Goal: Transaction & Acquisition: Purchase product/service

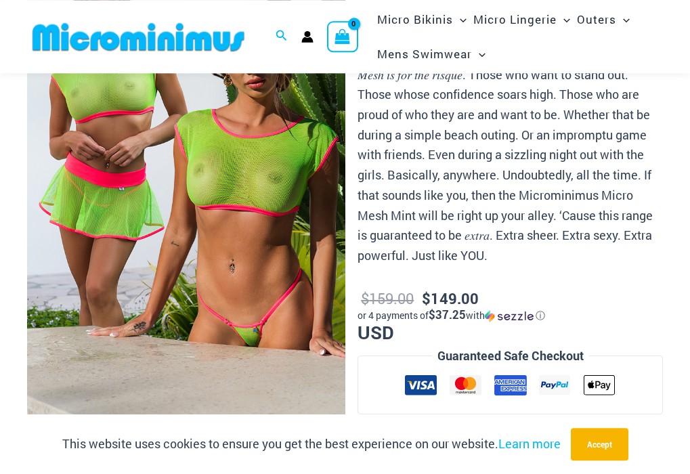
scroll to position [194, 0]
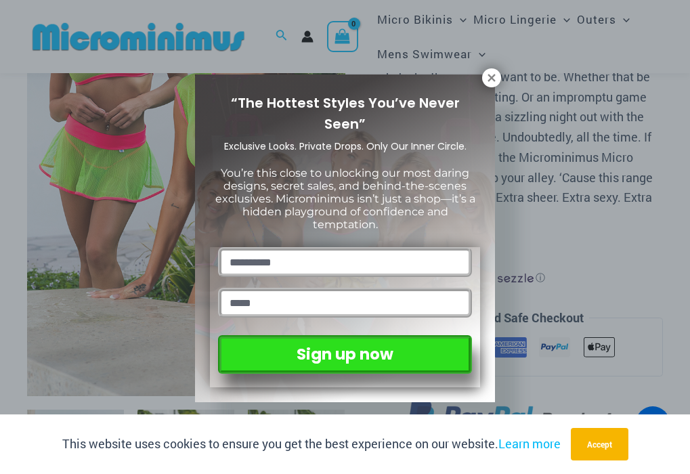
click at [491, 78] on icon at bounding box center [491, 77] width 7 height 7
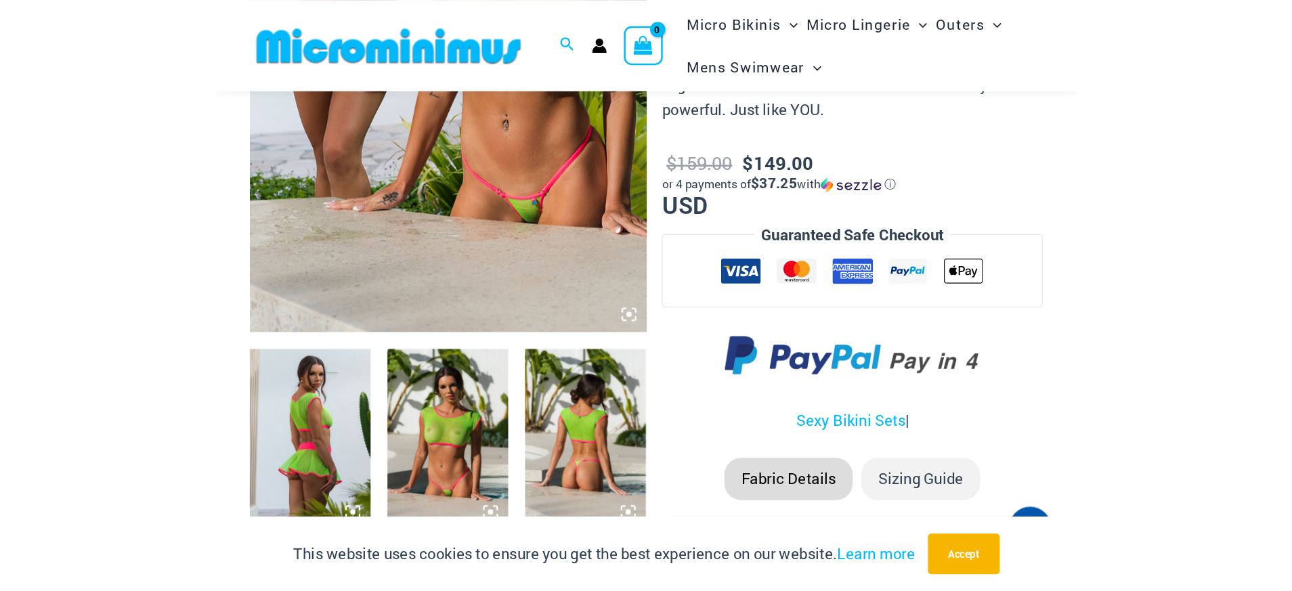
scroll to position [333, 0]
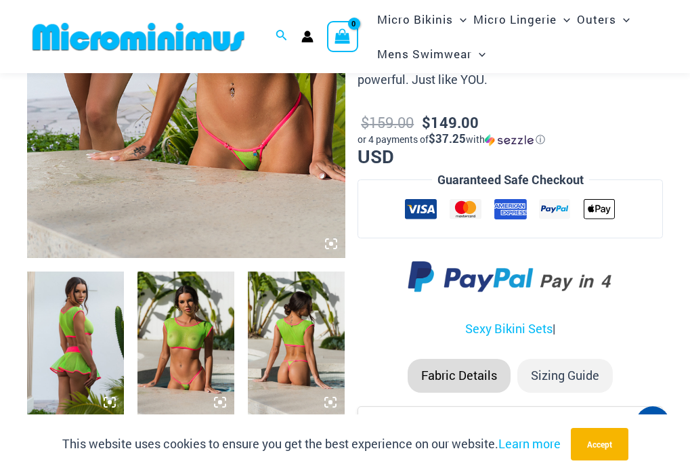
click at [261, 150] on img at bounding box center [186, 19] width 318 height 477
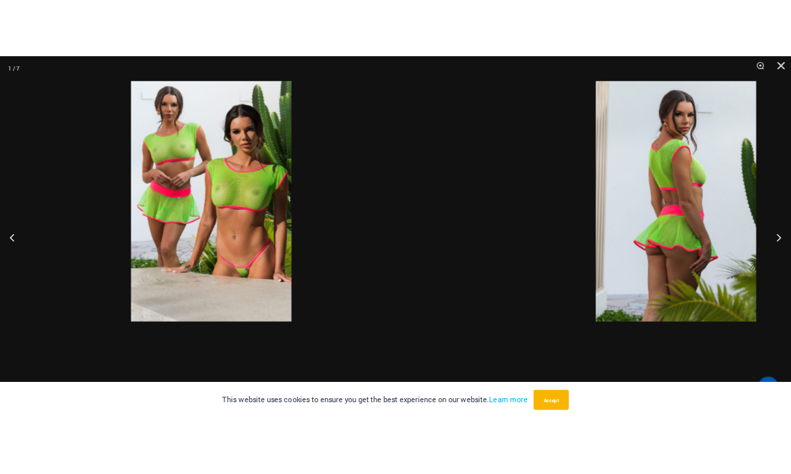
scroll to position [302, 0]
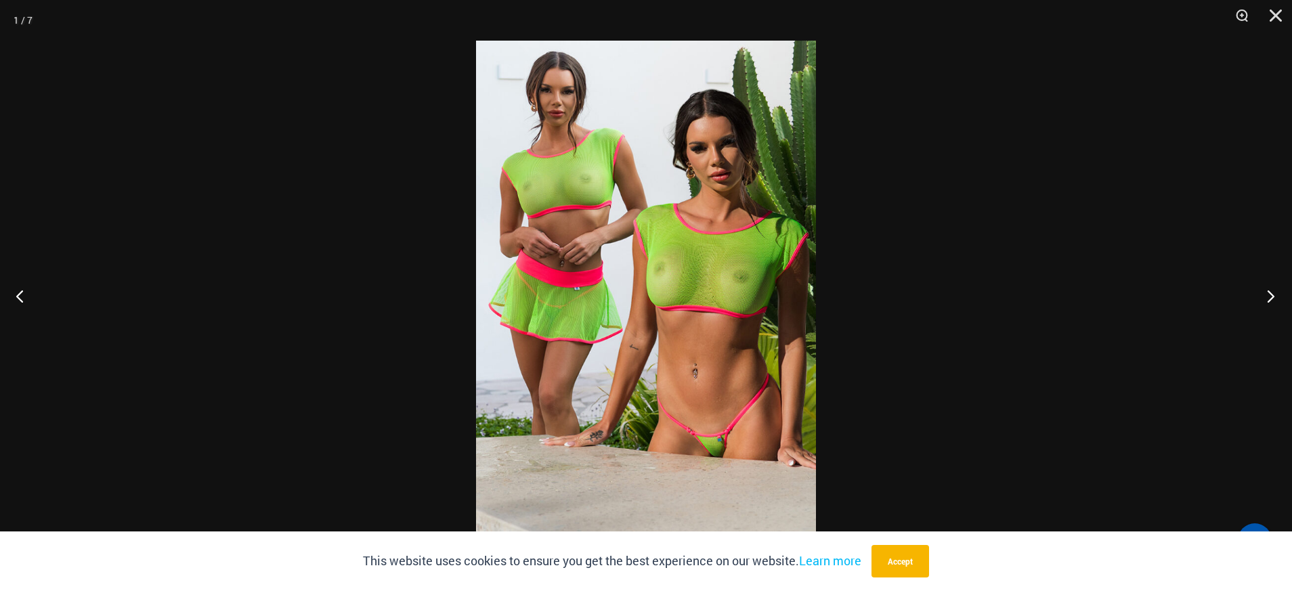
click at [689, 294] on button "Next" at bounding box center [1266, 296] width 51 height 68
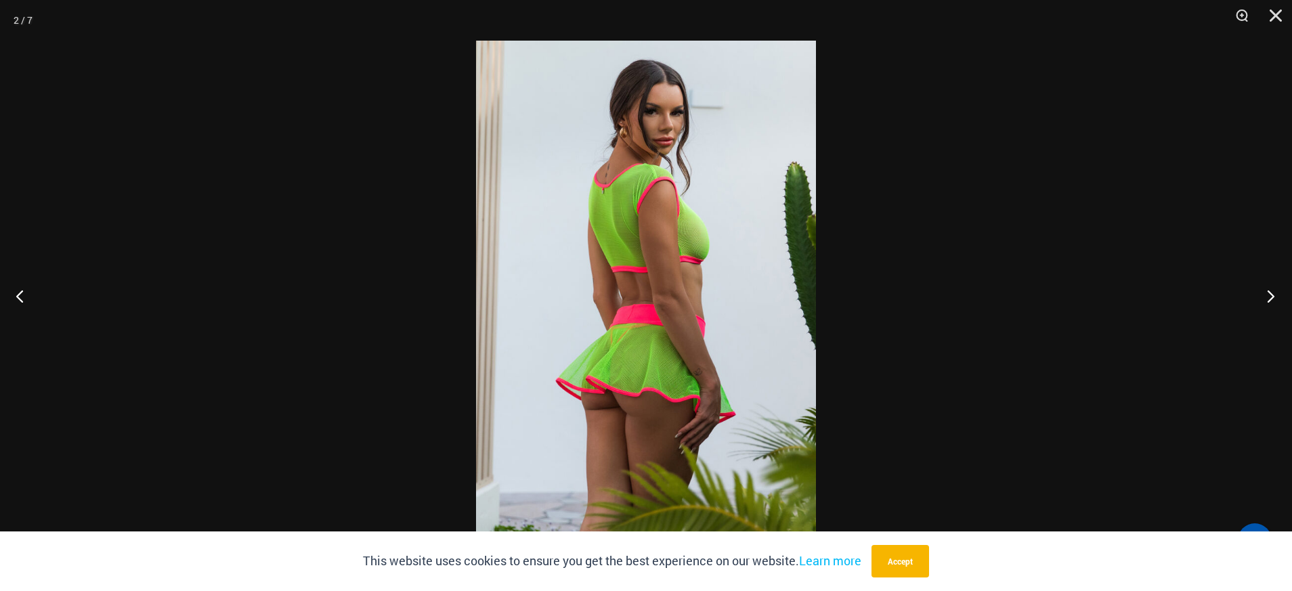
click at [689, 302] on button "Next" at bounding box center [1266, 296] width 51 height 68
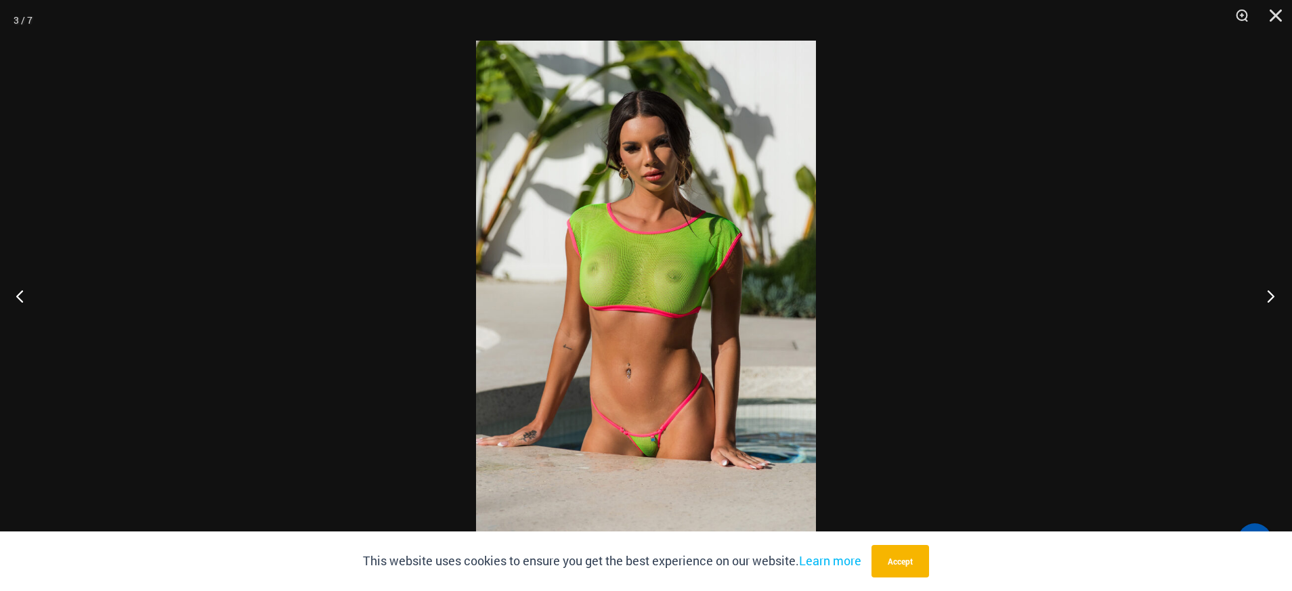
click at [689, 299] on button "Next" at bounding box center [1266, 296] width 51 height 68
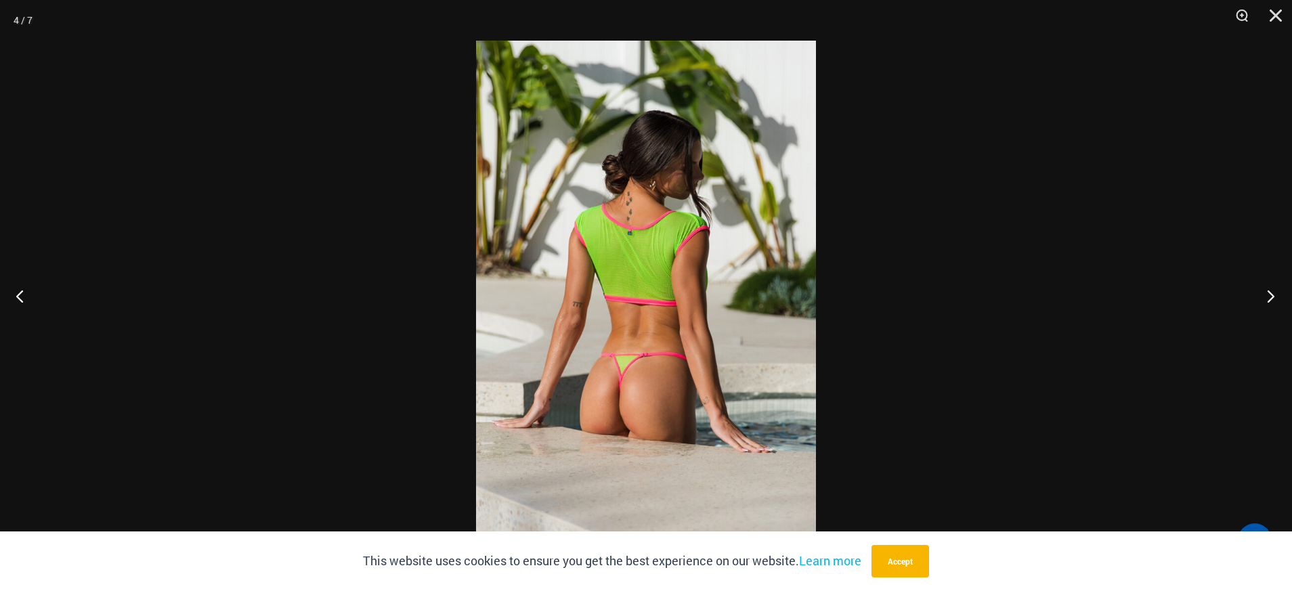
click at [689, 297] on button "Next" at bounding box center [1266, 296] width 51 height 68
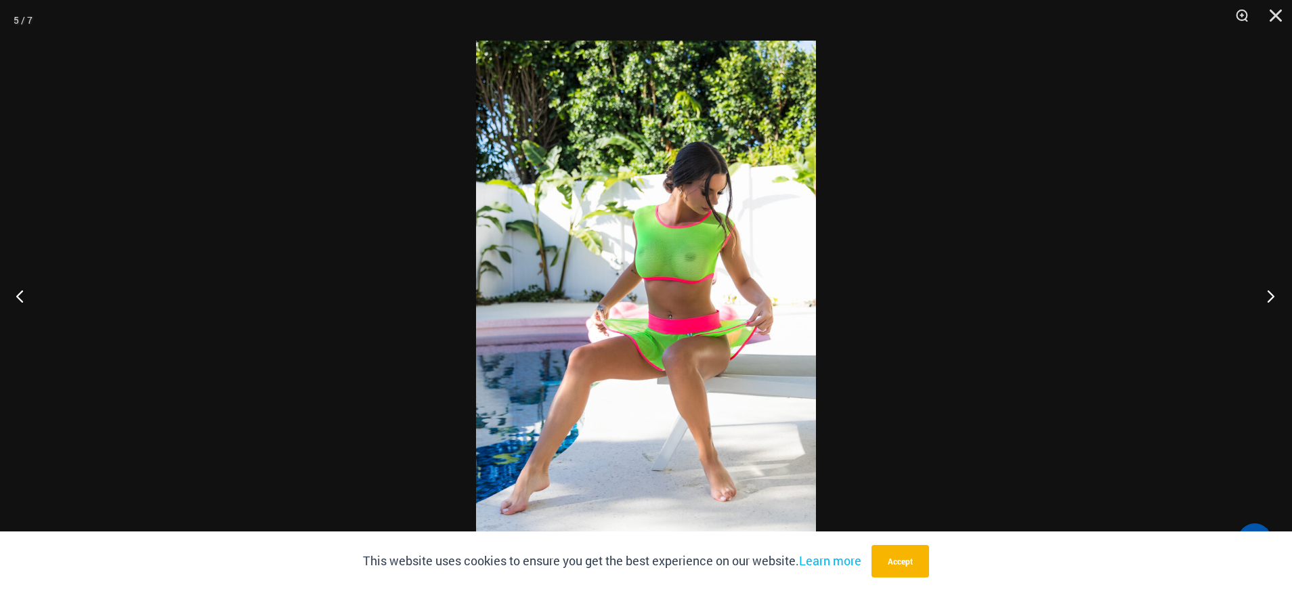
click at [689, 299] on button "Next" at bounding box center [1266, 296] width 51 height 68
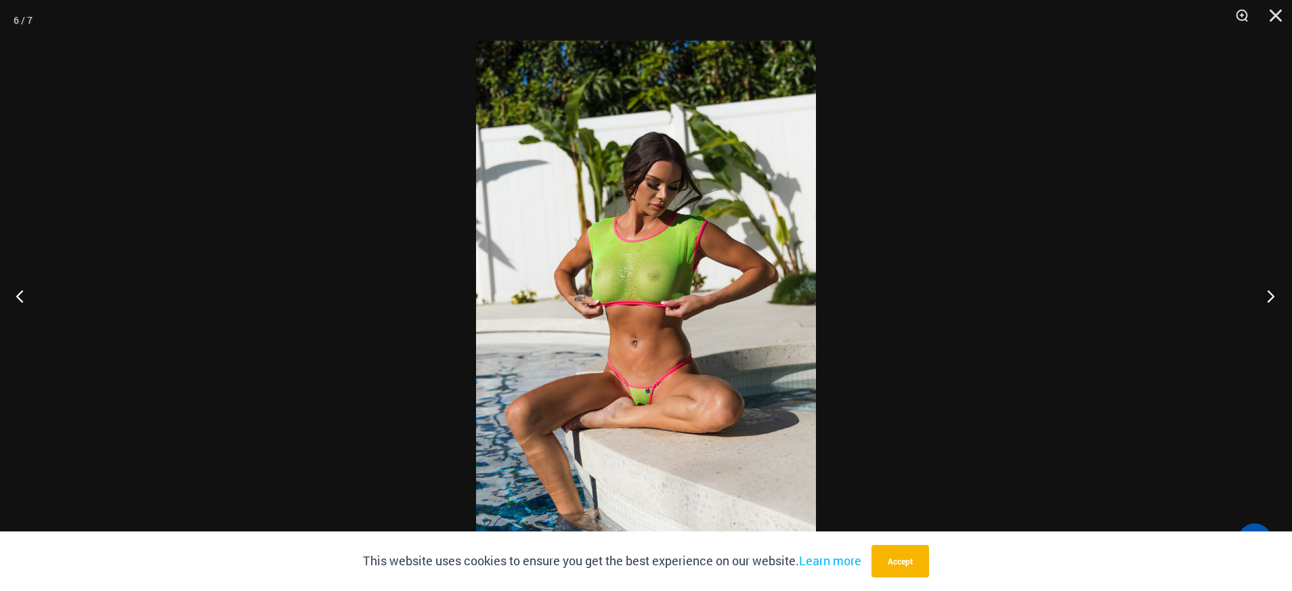
click at [689, 299] on button "Next" at bounding box center [1266, 296] width 51 height 68
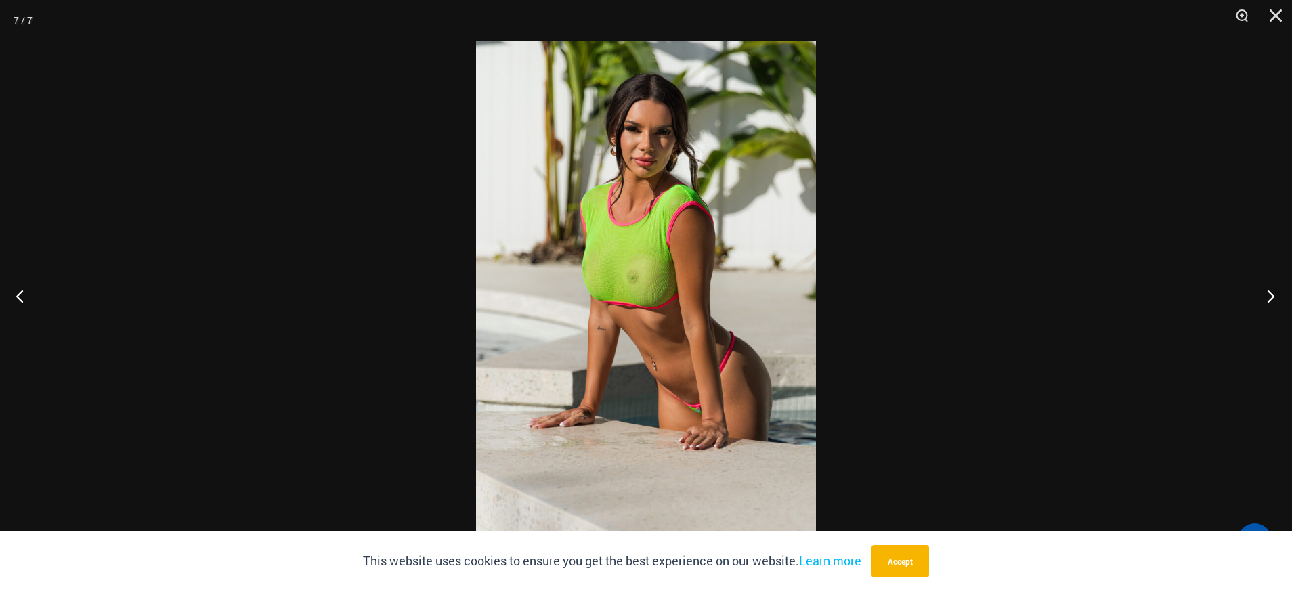
click at [689, 299] on button "Next" at bounding box center [1266, 296] width 51 height 68
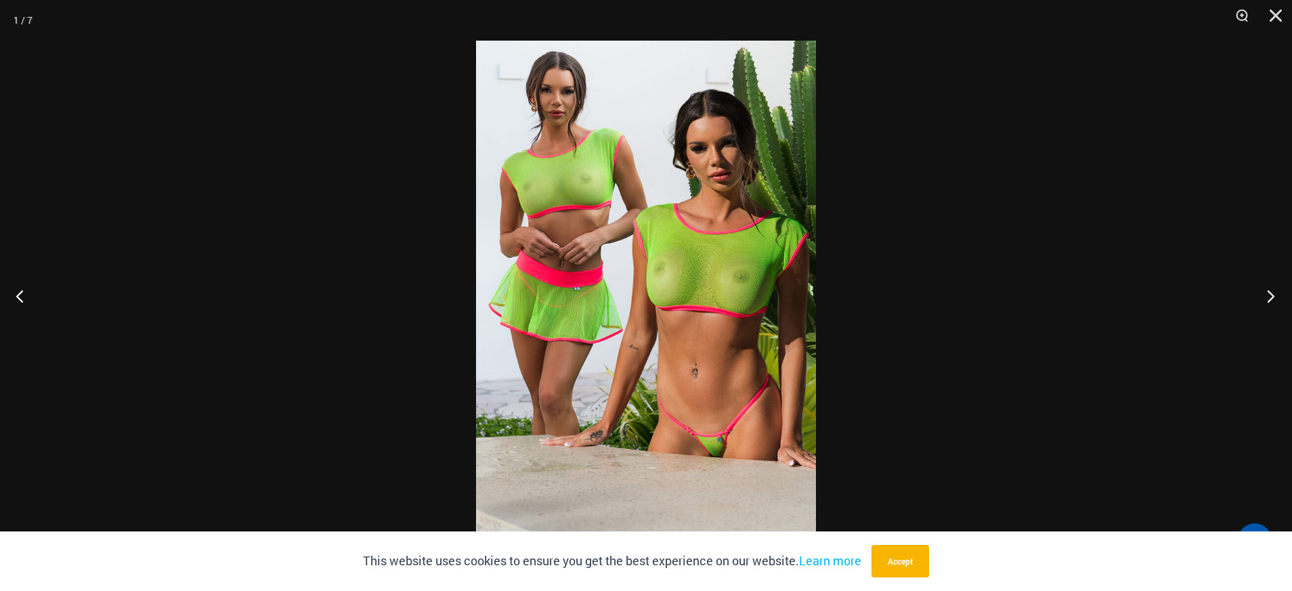
click at [689, 299] on button "Next" at bounding box center [1266, 296] width 51 height 68
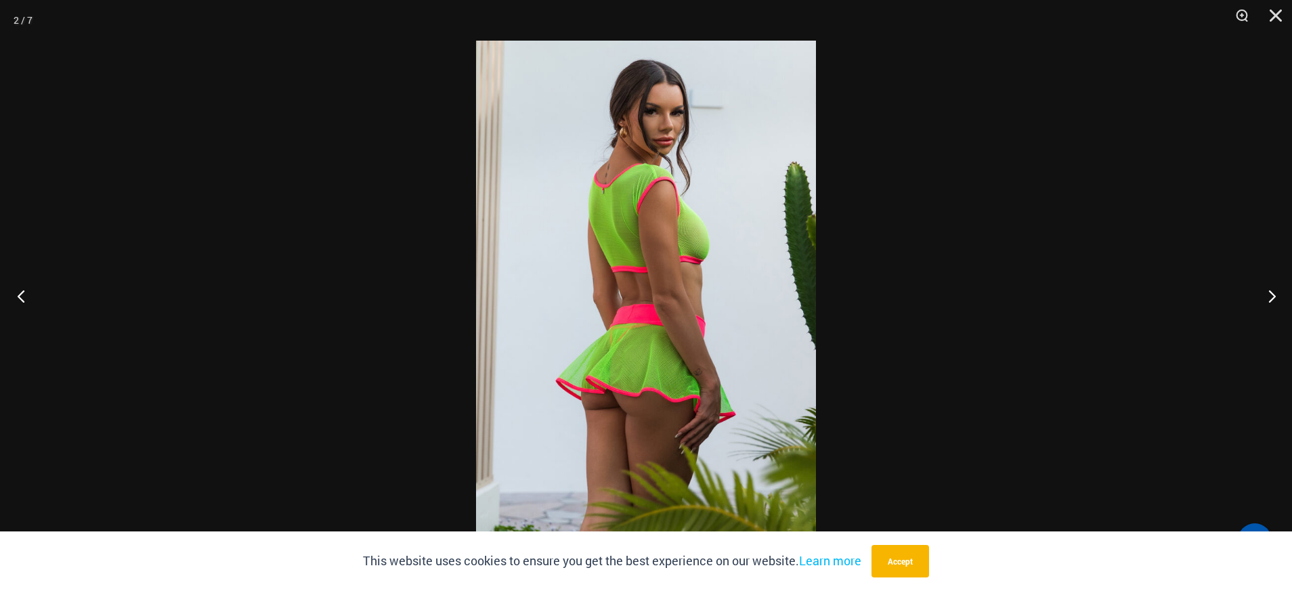
click at [24, 297] on button "Previous" at bounding box center [25, 296] width 51 height 68
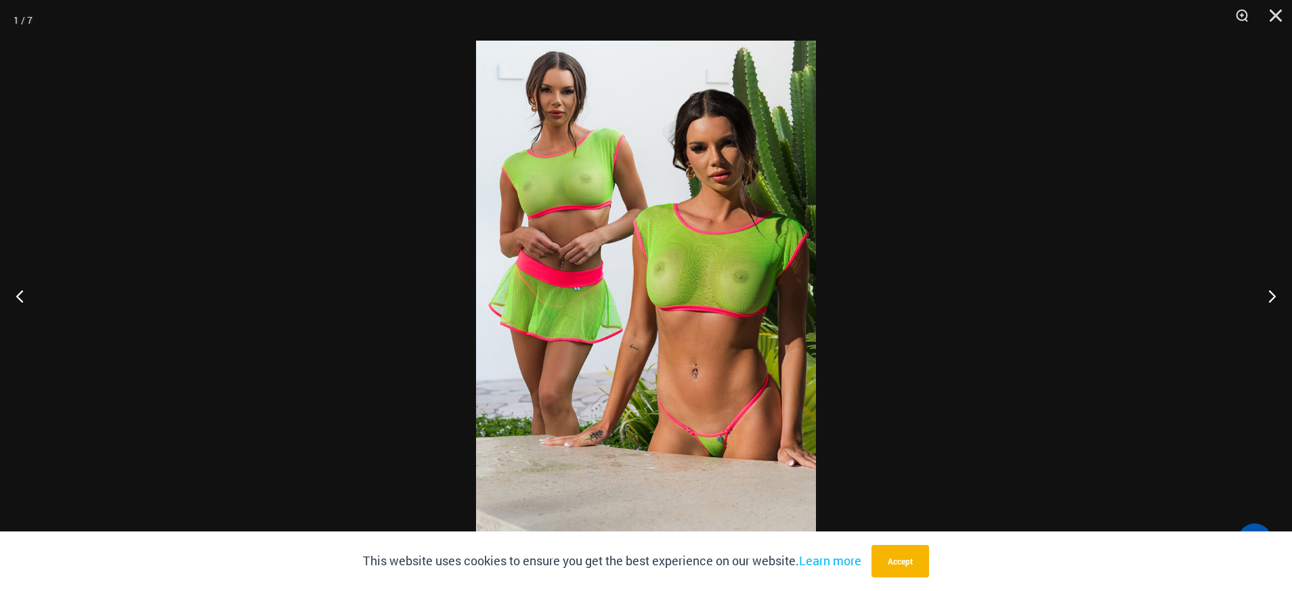
click at [689, 275] on img at bounding box center [646, 296] width 340 height 510
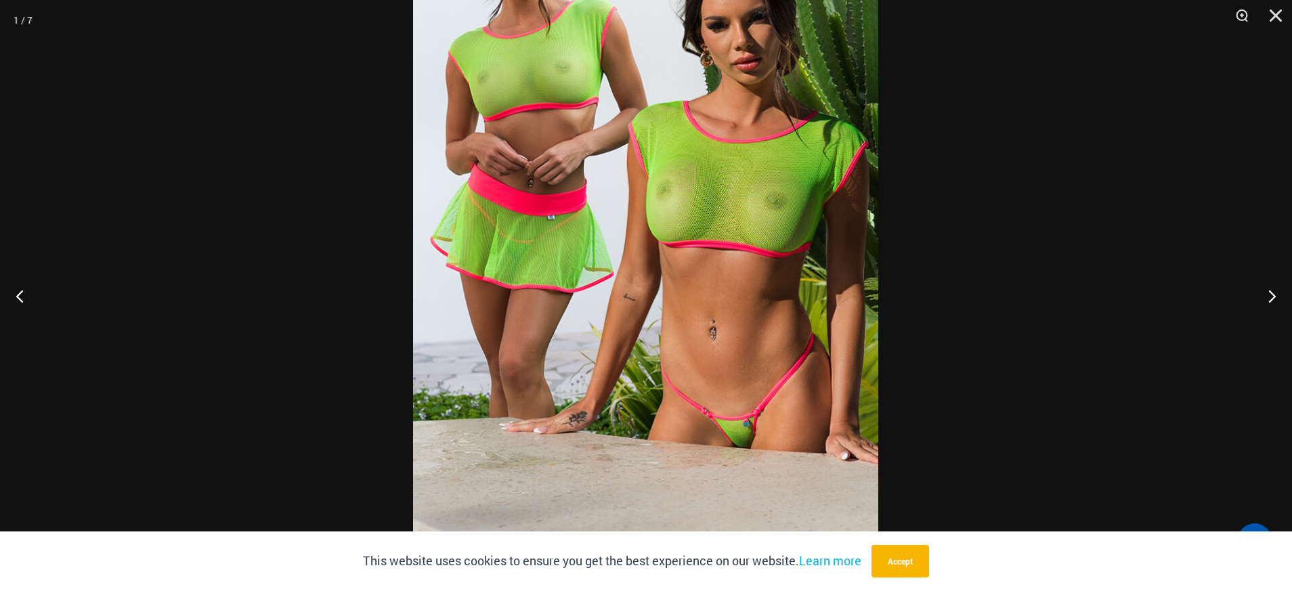
click at [689, 292] on img at bounding box center [645, 227] width 465 height 698
click at [689, 12] on button "Close" at bounding box center [1271, 20] width 34 height 41
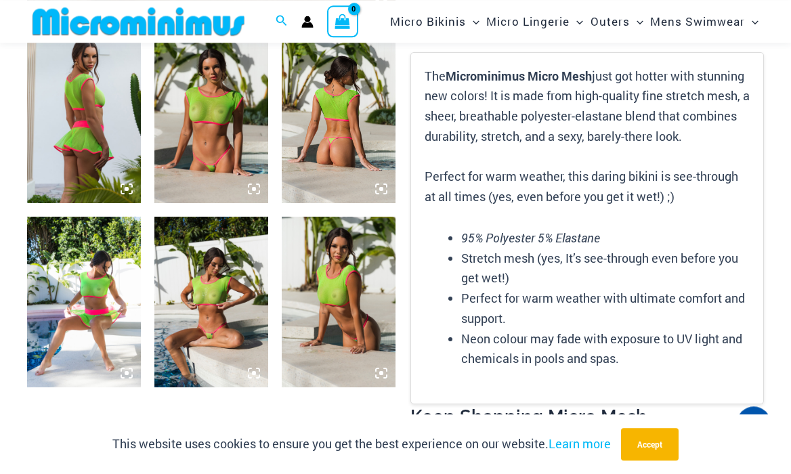
scroll to position [617, 0]
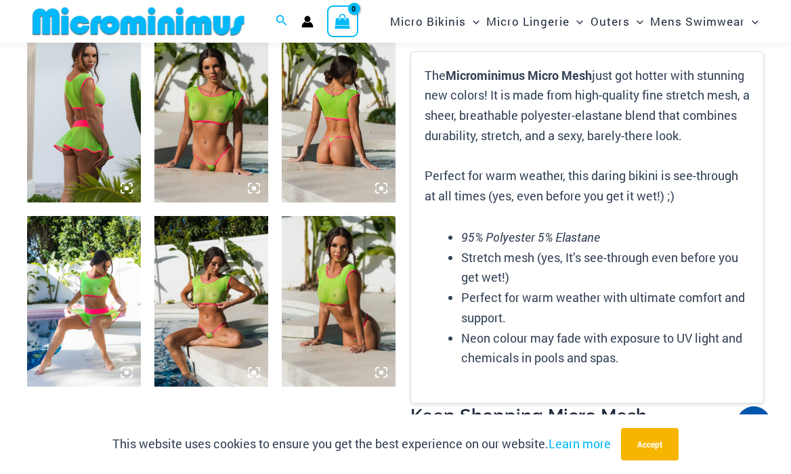
click at [223, 279] on img at bounding box center [211, 301] width 114 height 171
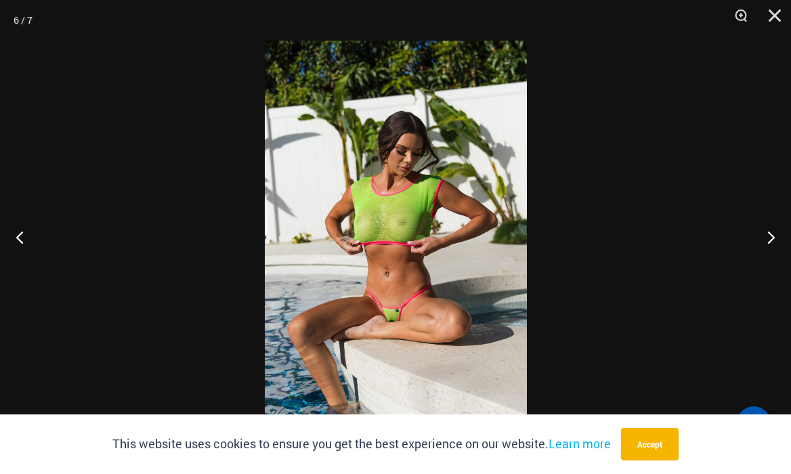
click at [397, 230] on img at bounding box center [396, 237] width 262 height 393
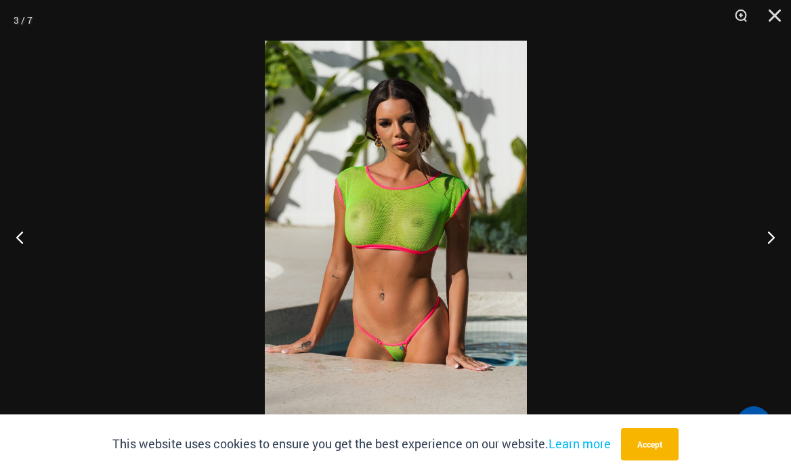
click at [434, 305] on img at bounding box center [396, 237] width 262 height 393
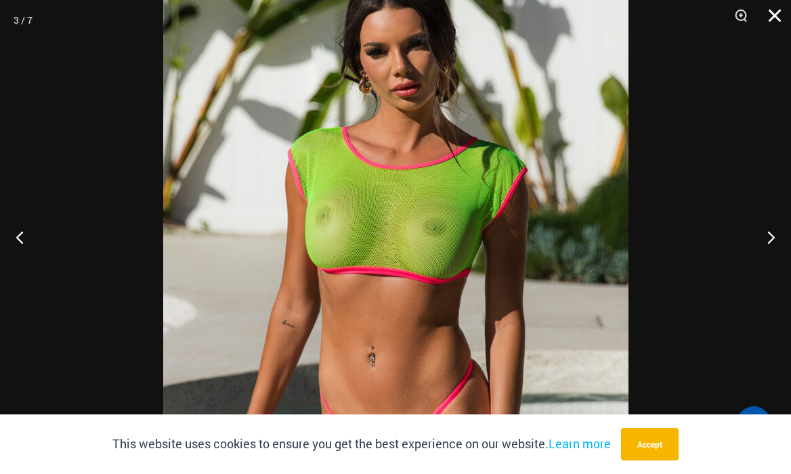
click at [689, 14] on button "Close" at bounding box center [770, 20] width 34 height 41
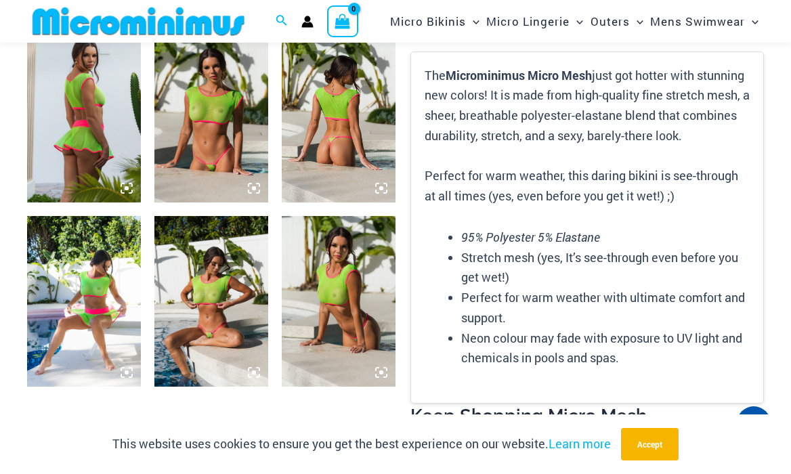
click at [350, 142] on img at bounding box center [339, 117] width 114 height 171
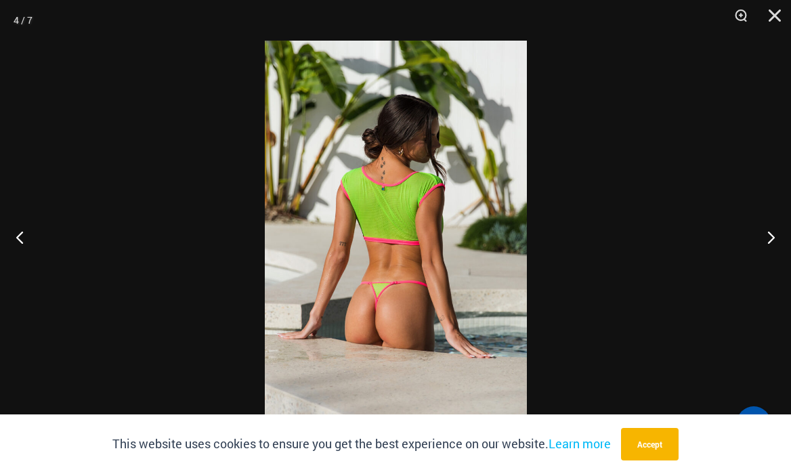
click at [442, 155] on img at bounding box center [396, 237] width 262 height 393
